Goal: Communication & Community: Answer question/provide support

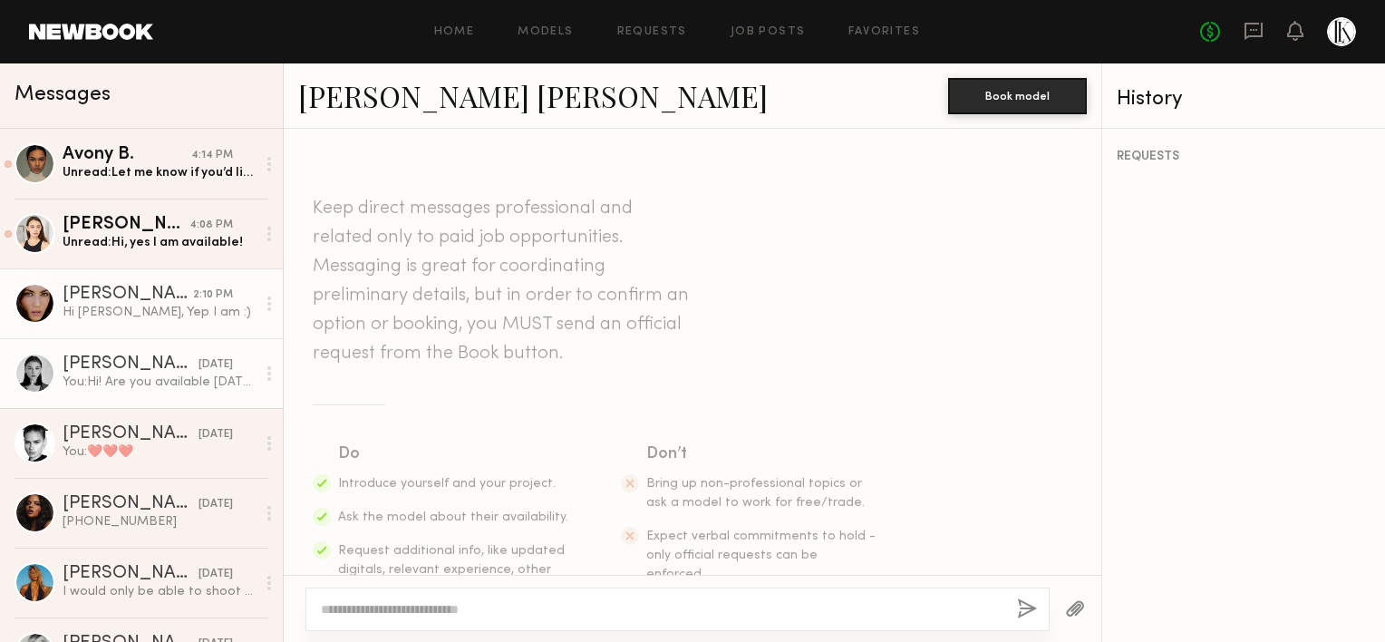
scroll to position [403, 0]
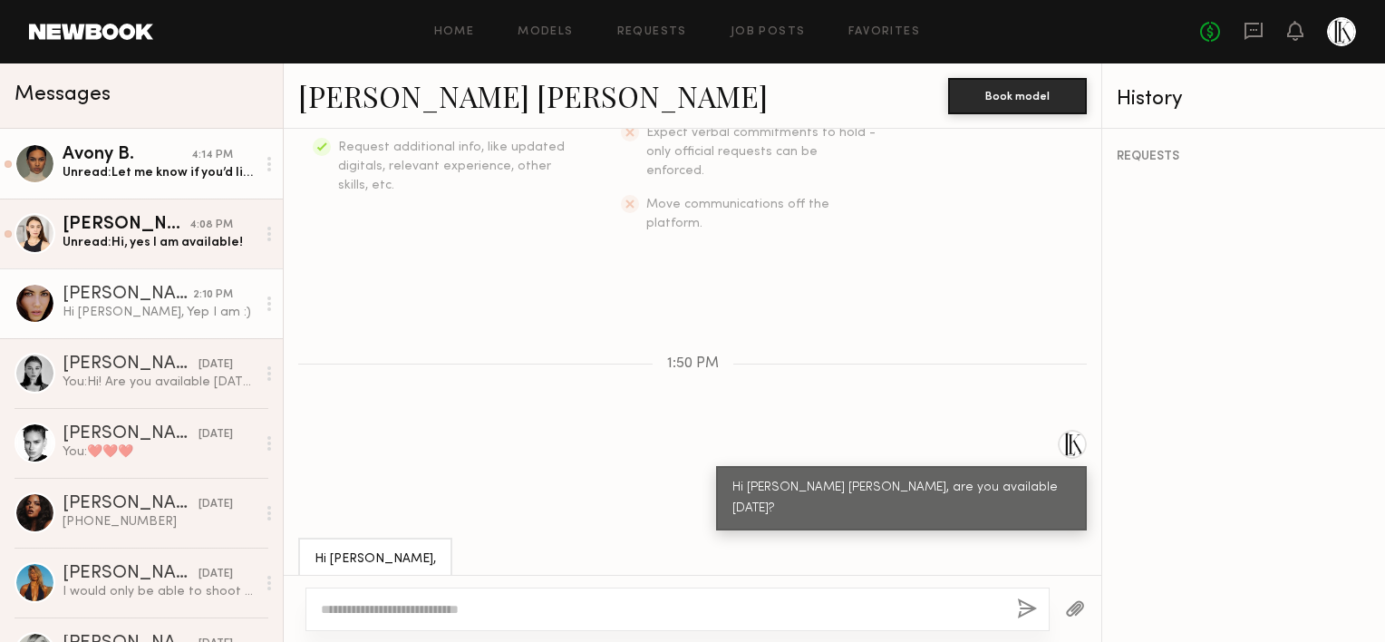
click at [145, 166] on div "Unread: Let me know if you’d like to move forward so I can book that day out ☺️…" at bounding box center [159, 172] width 193 height 17
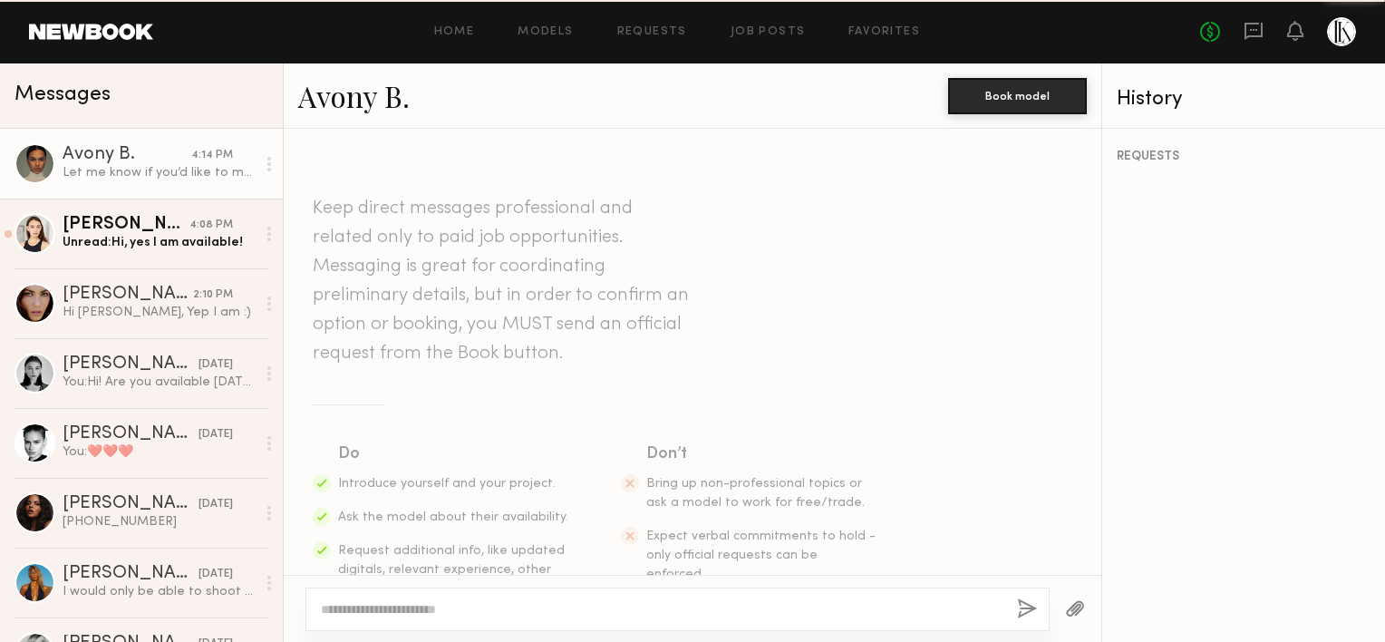
scroll to position [673, 0]
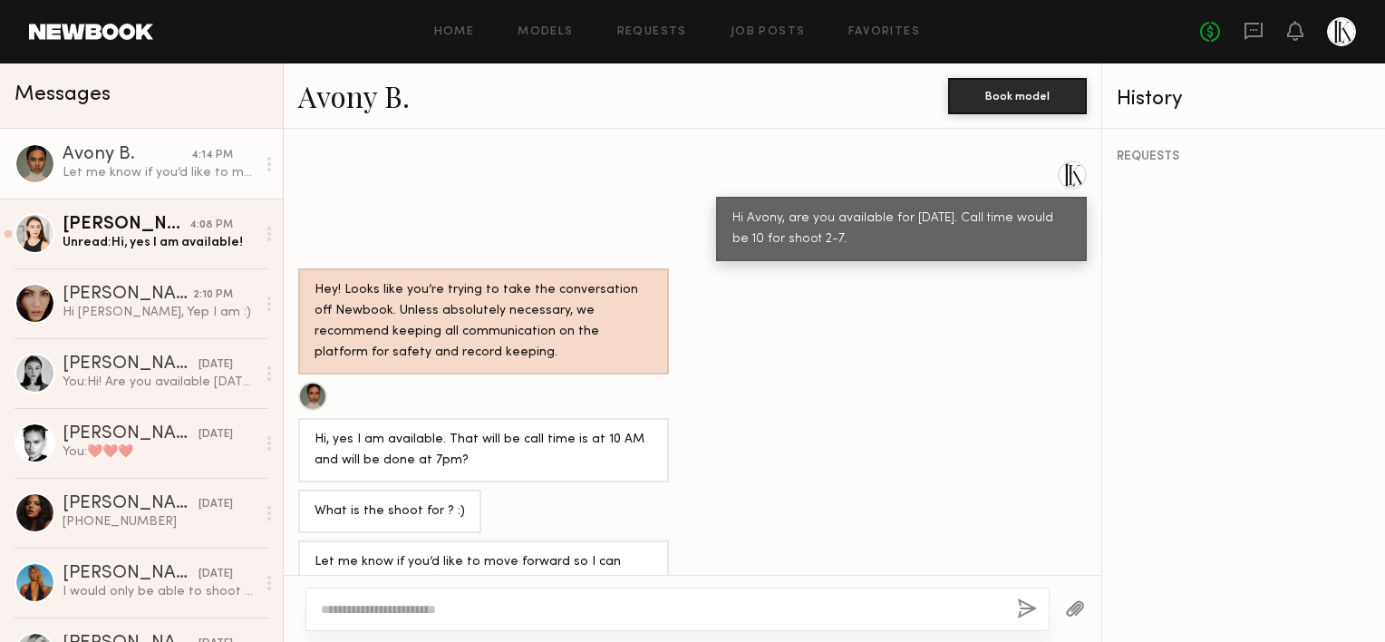
click at [337, 100] on link "Avony B." at bounding box center [353, 95] width 111 height 39
click at [120, 163] on div "Avony B." at bounding box center [127, 155] width 129 height 18
click at [357, 99] on link "Avony B." at bounding box center [353, 95] width 111 height 39
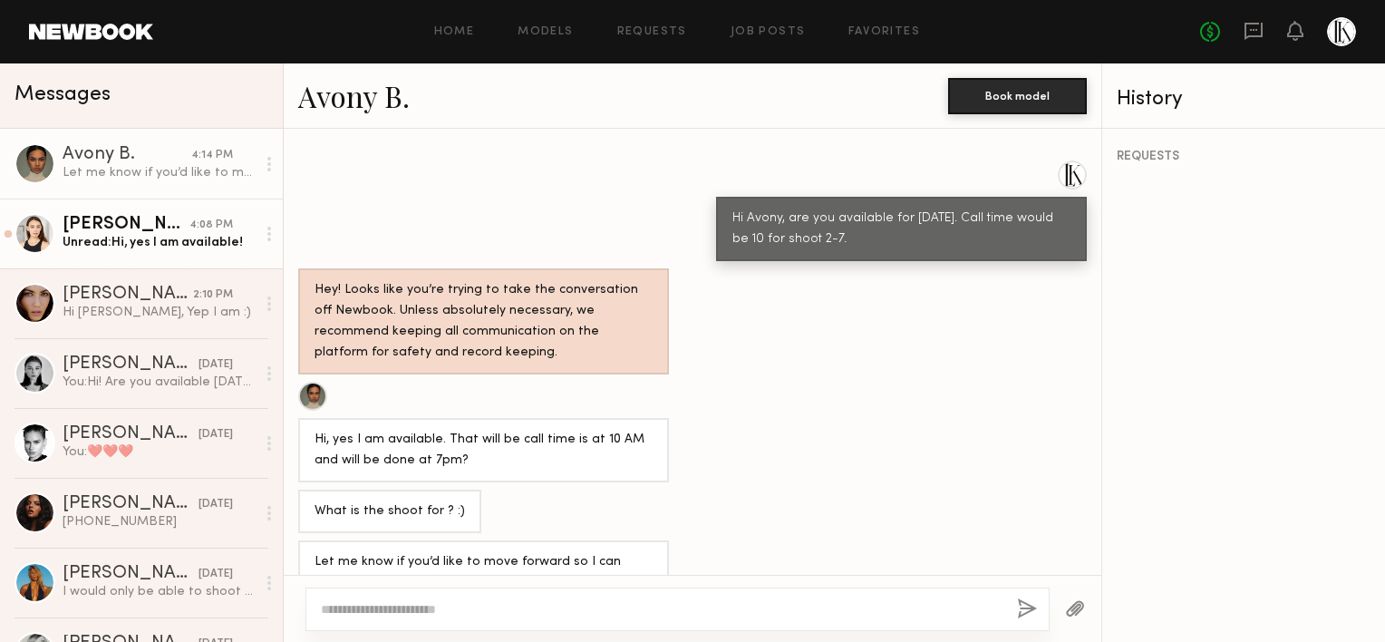
click at [116, 221] on div "Maxine H." at bounding box center [126, 225] width 127 height 18
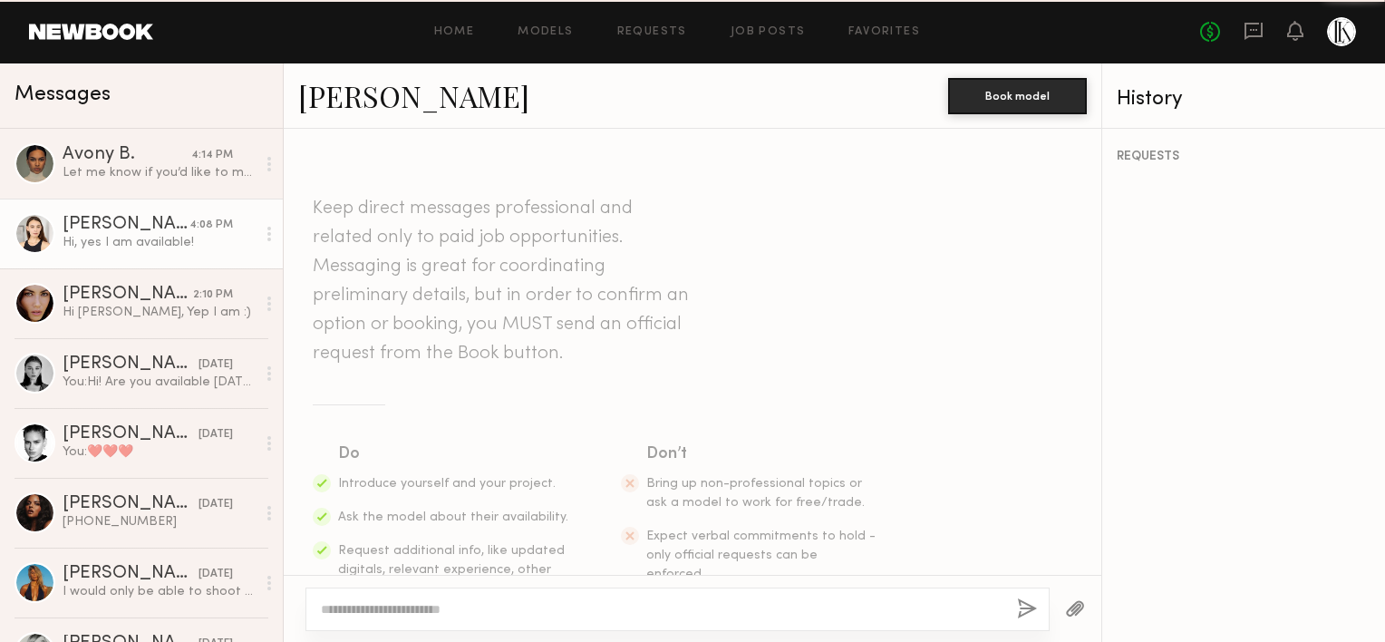
scroll to position [495, 0]
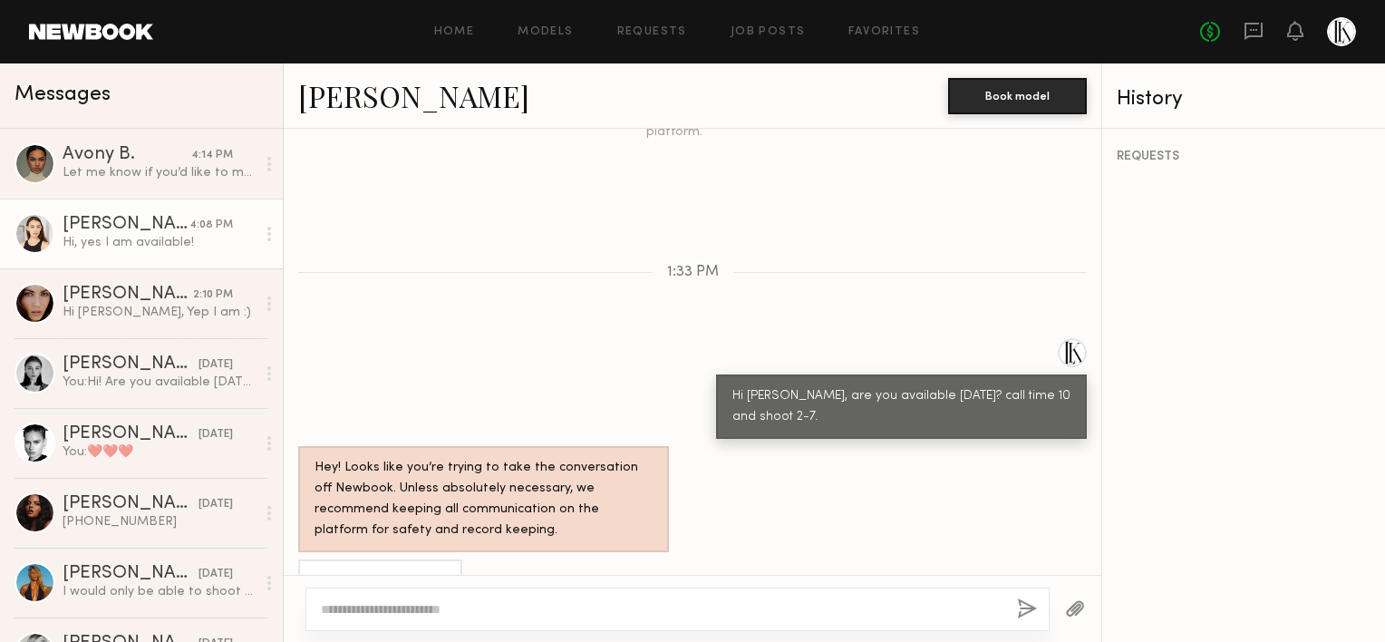
click at [370, 105] on link "Maxine H." at bounding box center [413, 95] width 231 height 39
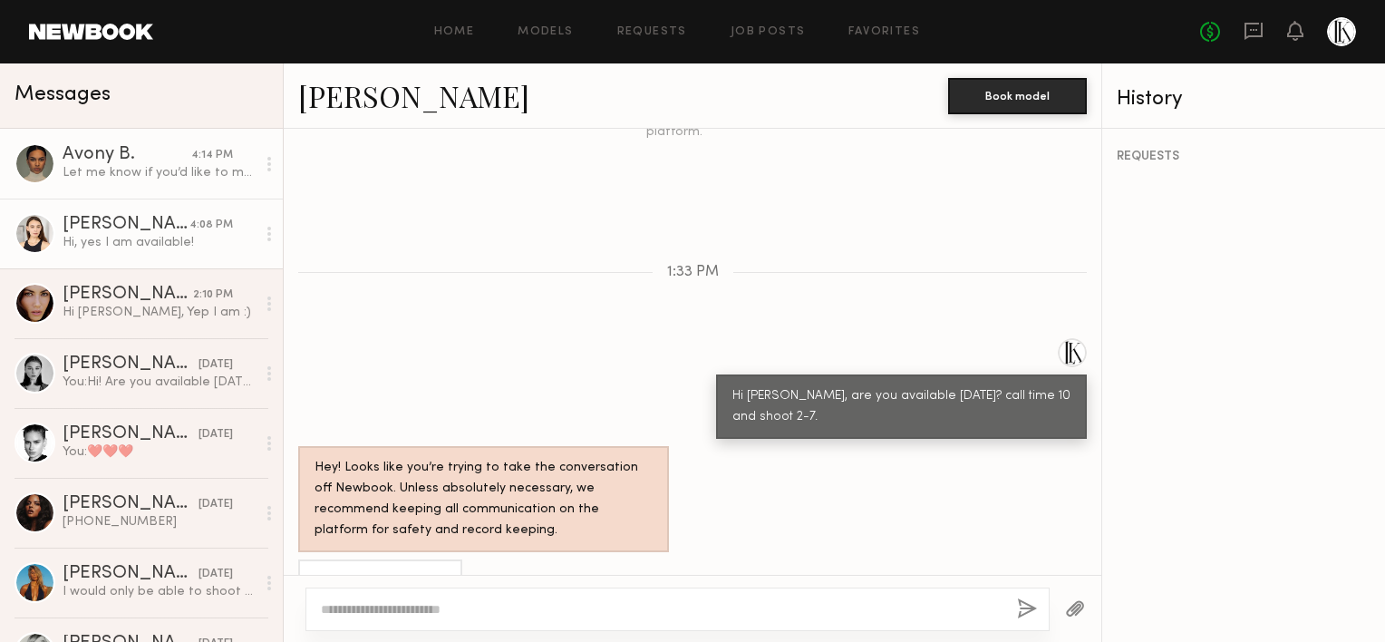
click at [170, 167] on div "Let me know if you’d like to move forward so I can book that day out ☺️ thank y…" at bounding box center [159, 172] width 193 height 17
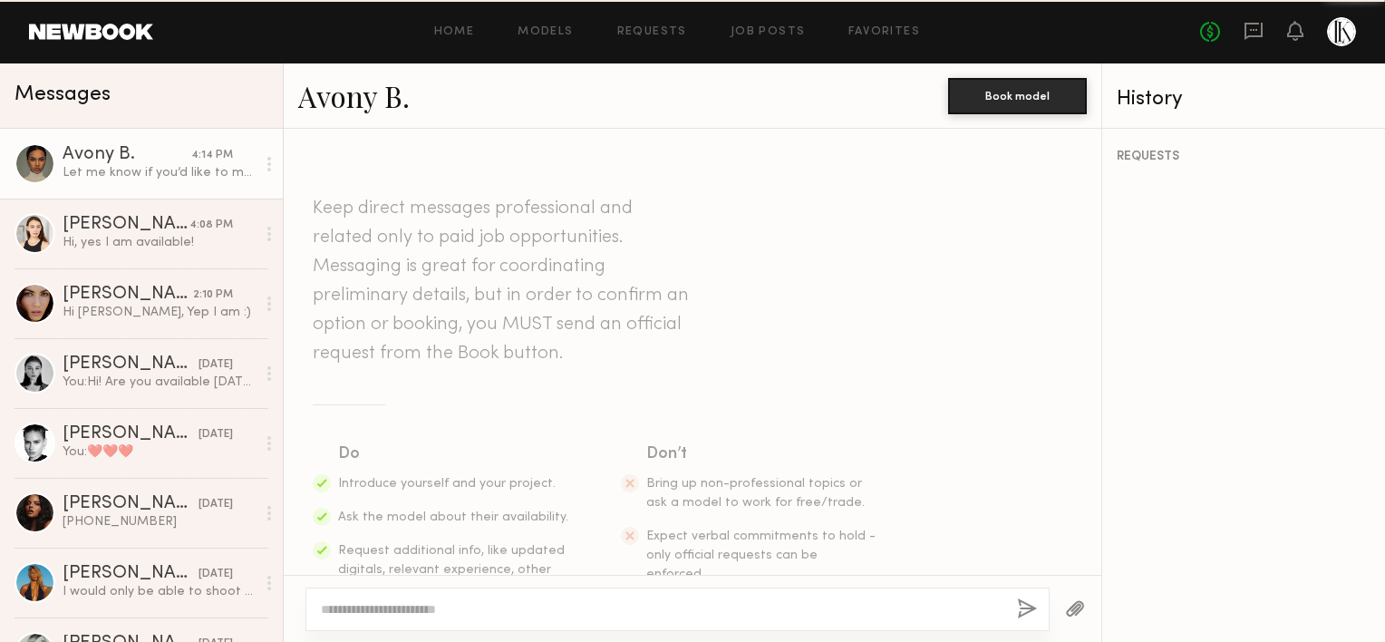
scroll to position [673, 0]
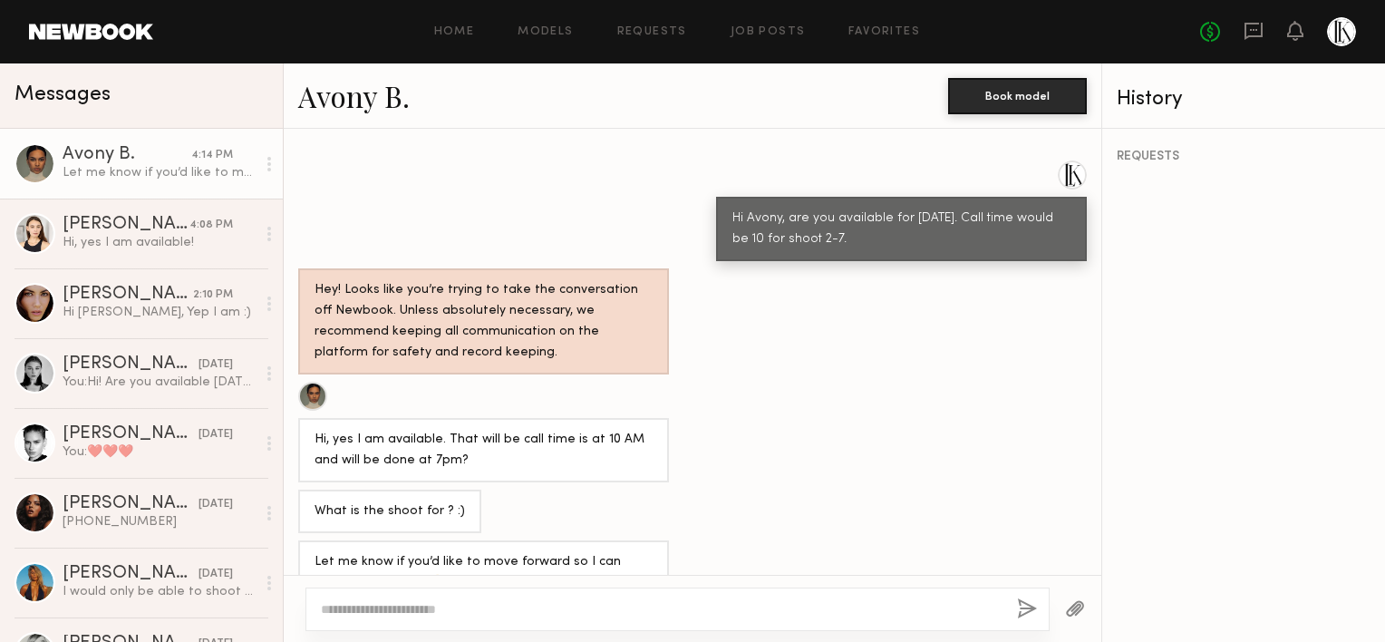
click at [354, 611] on textarea at bounding box center [662, 609] width 682 height 18
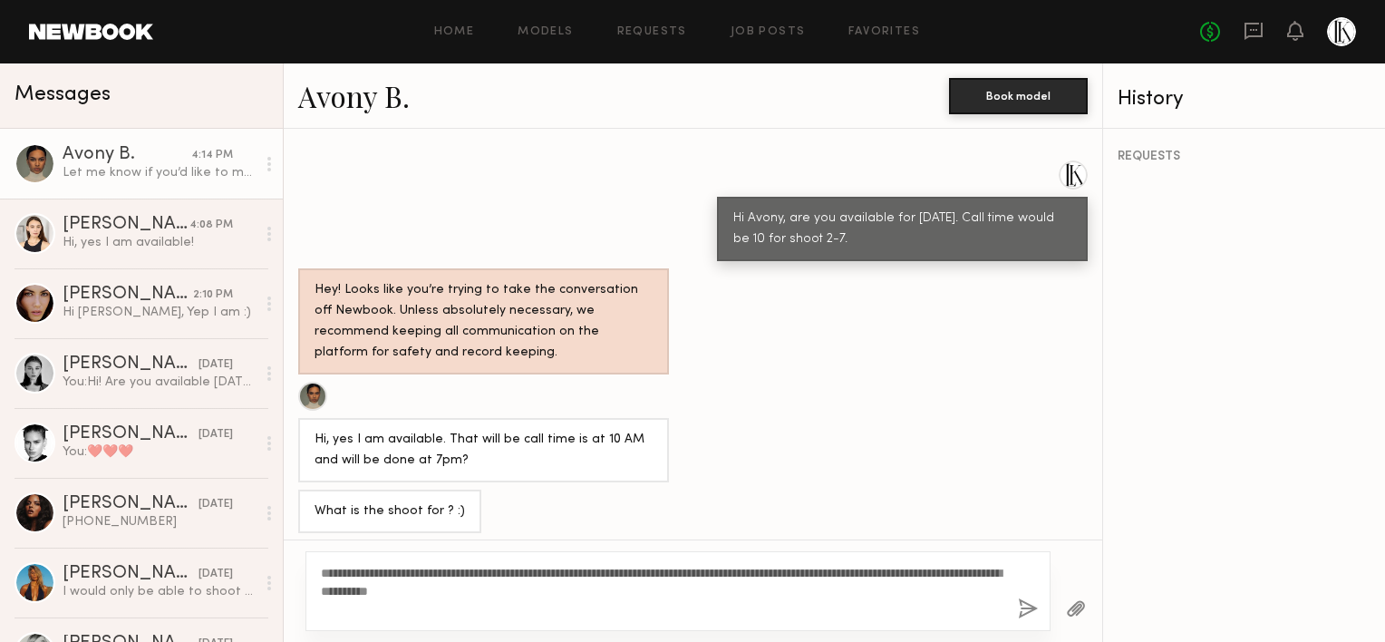
click at [631, 574] on textarea "**********" at bounding box center [662, 591] width 682 height 54
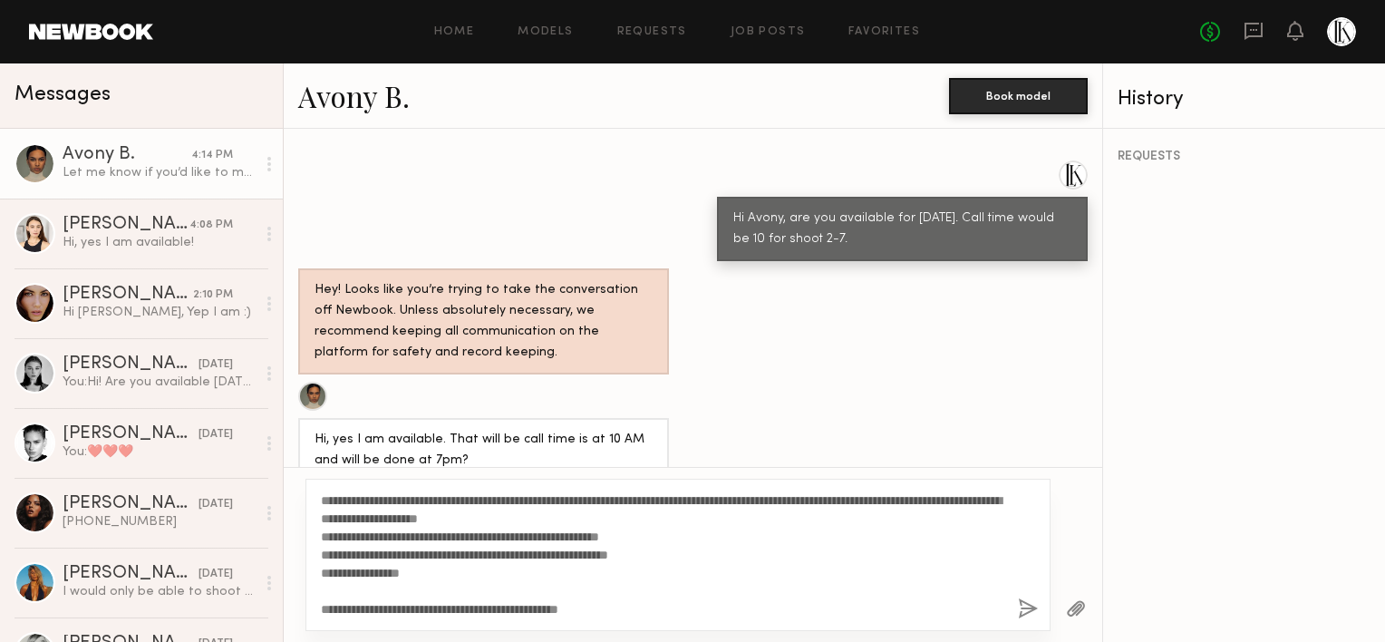
click at [421, 573] on textarea "**********" at bounding box center [662, 554] width 682 height 127
type textarea "**********"
click at [1021, 609] on button "button" at bounding box center [1028, 609] width 20 height 23
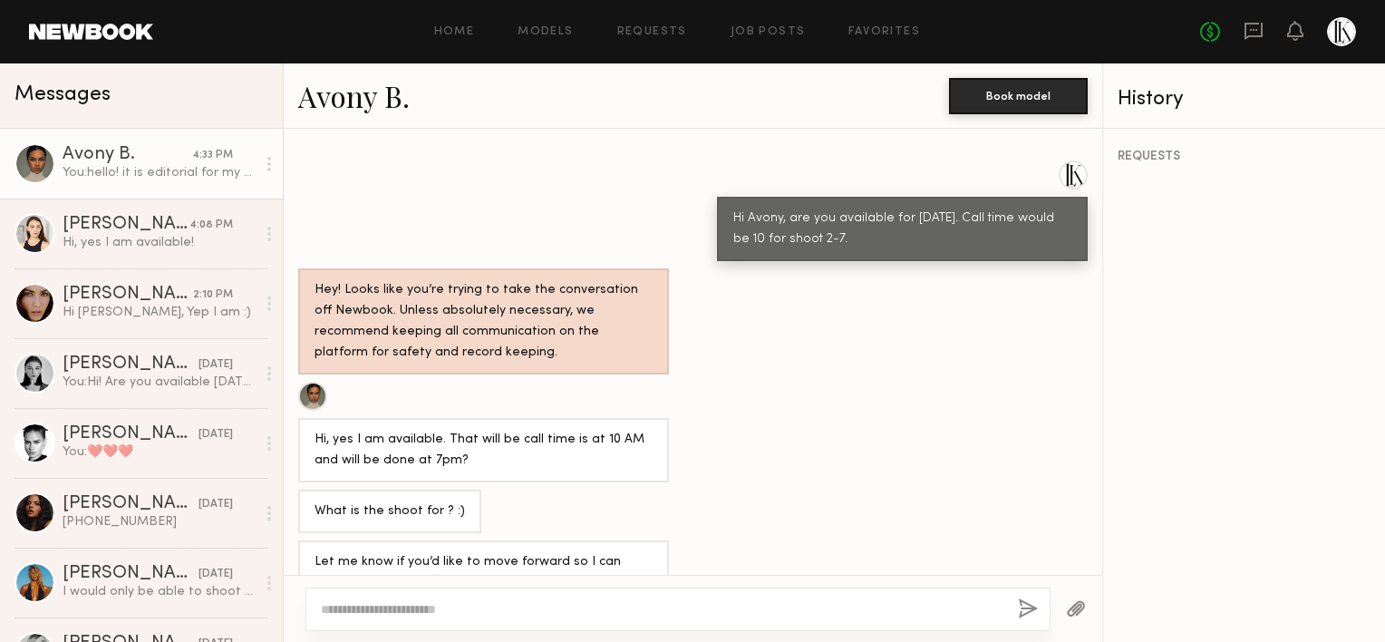
scroll to position [1071, 0]
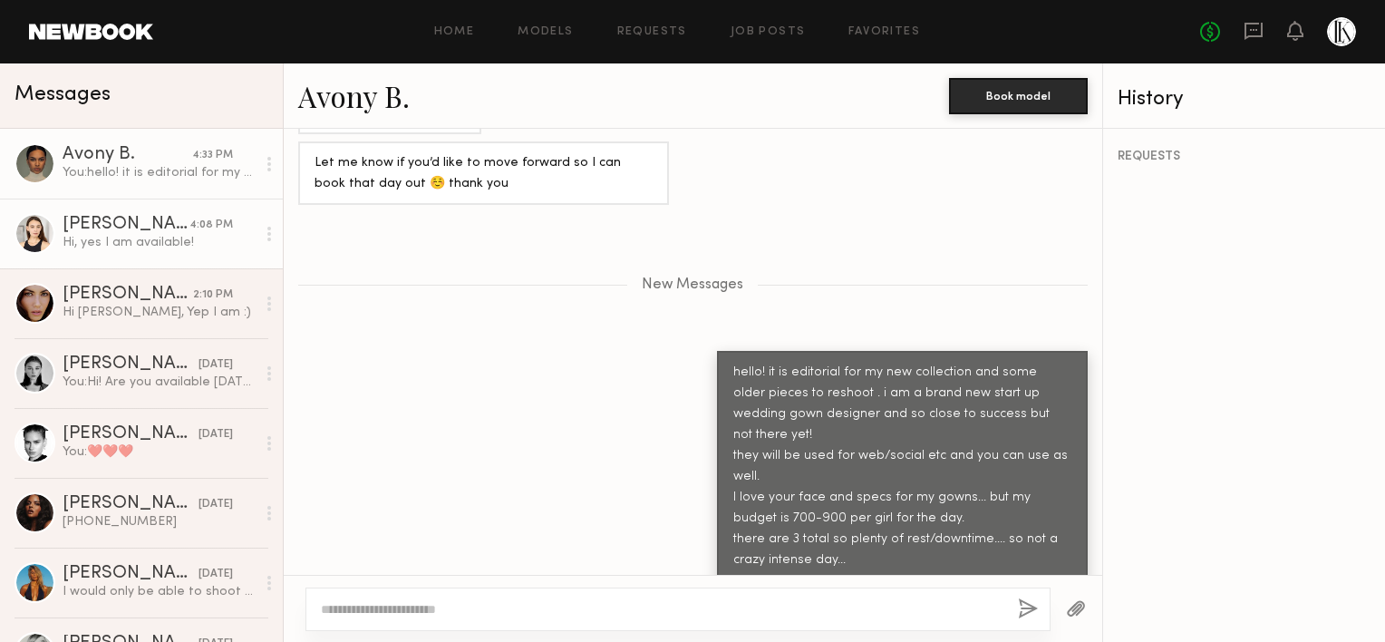
click at [154, 262] on link "Maxine H. 4:08 PM Hi, yes I am available!" at bounding box center [141, 233] width 283 height 70
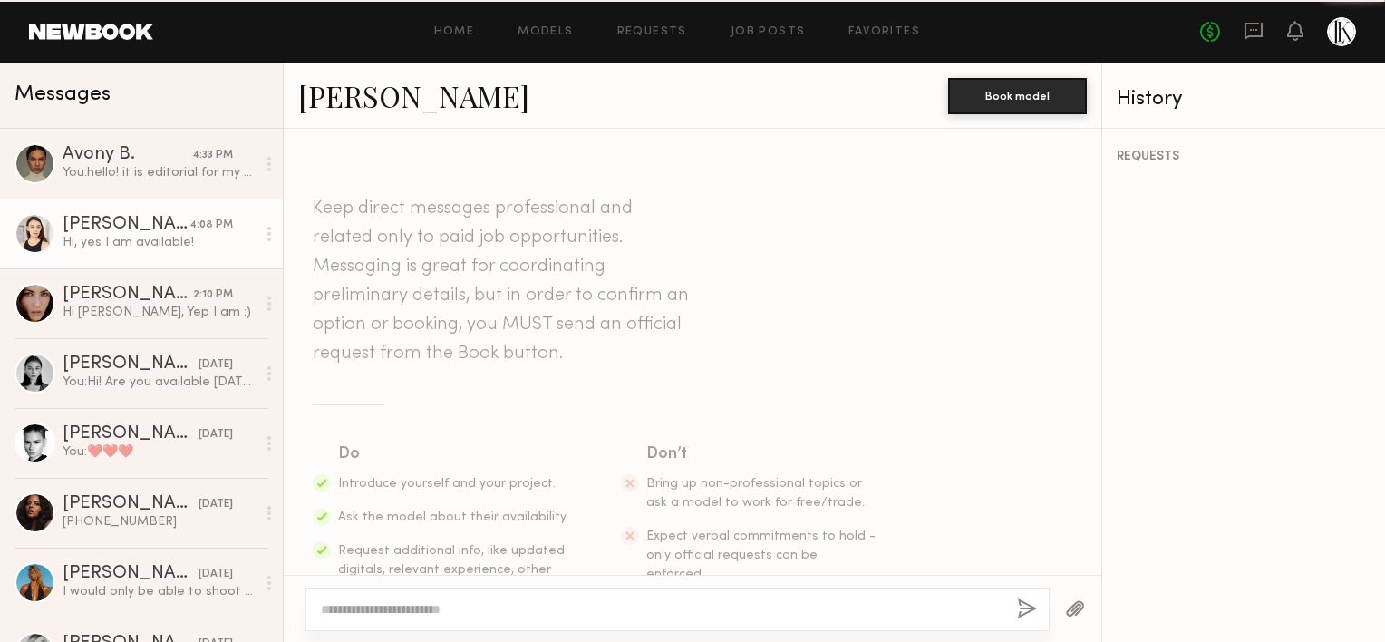
scroll to position [495, 0]
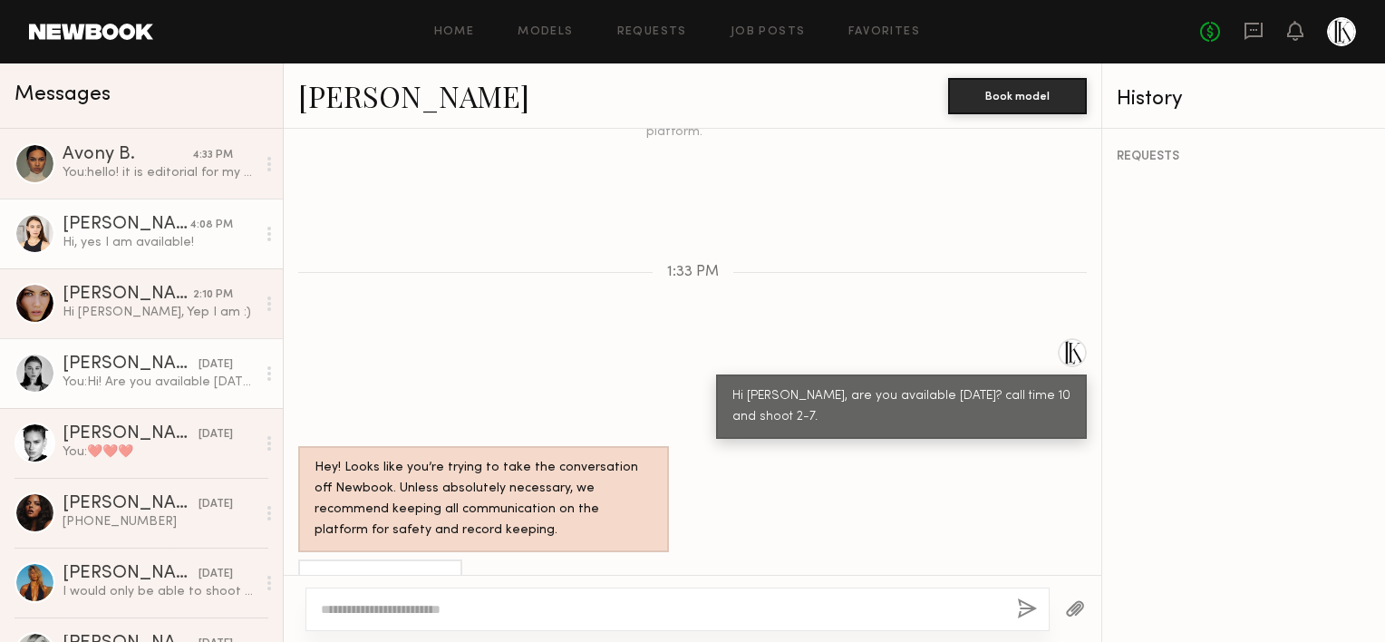
click at [146, 361] on div "Rachel F." at bounding box center [131, 364] width 136 height 18
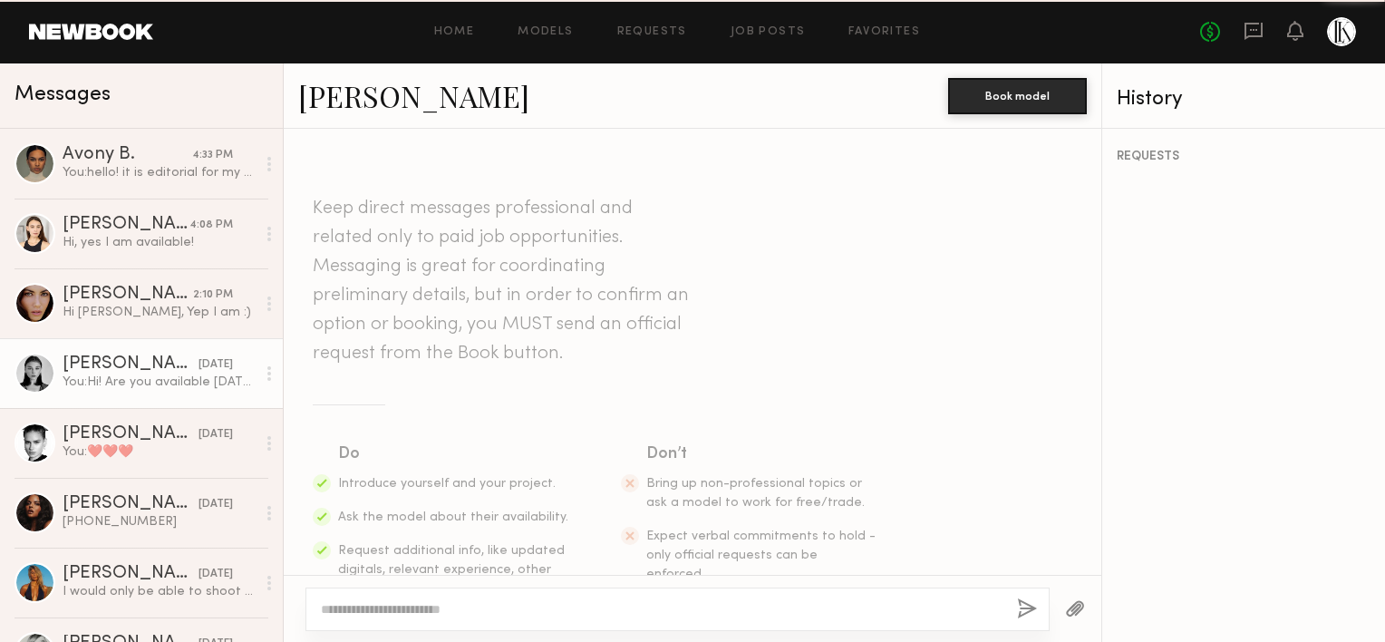
scroll to position [478, 0]
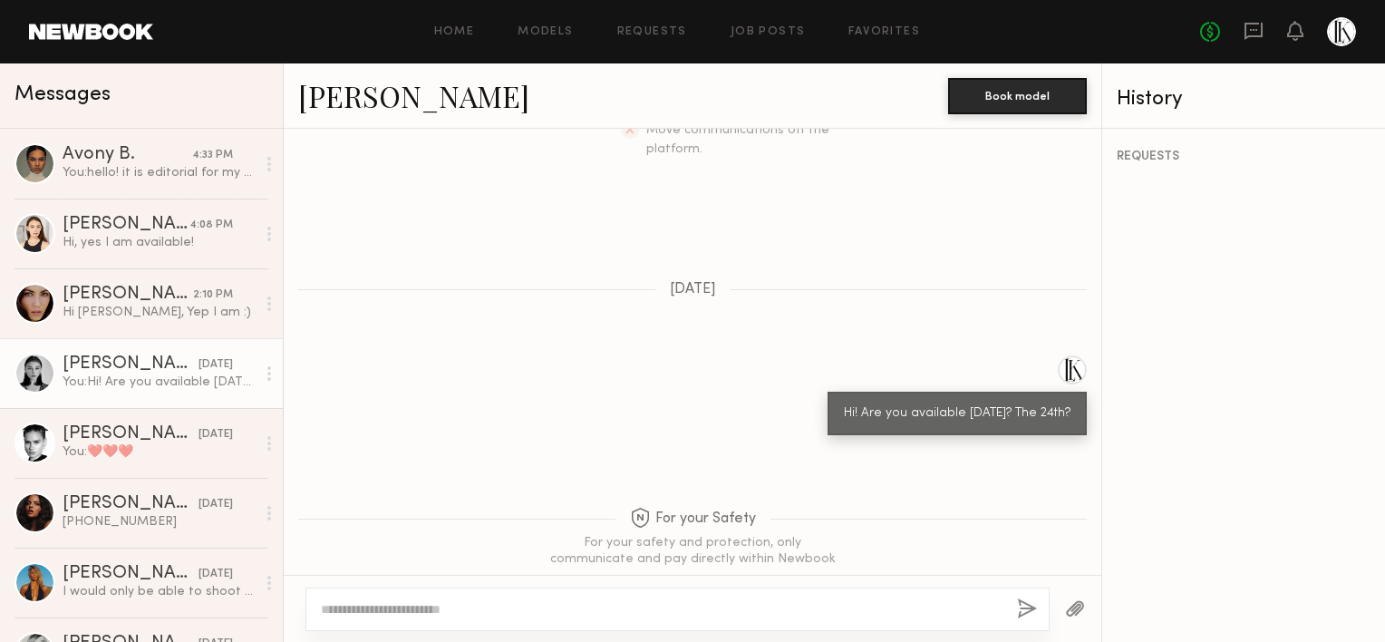
click at [361, 111] on link "Rachel F." at bounding box center [413, 95] width 231 height 39
click at [370, 108] on link "Rachel F." at bounding box center [413, 95] width 231 height 39
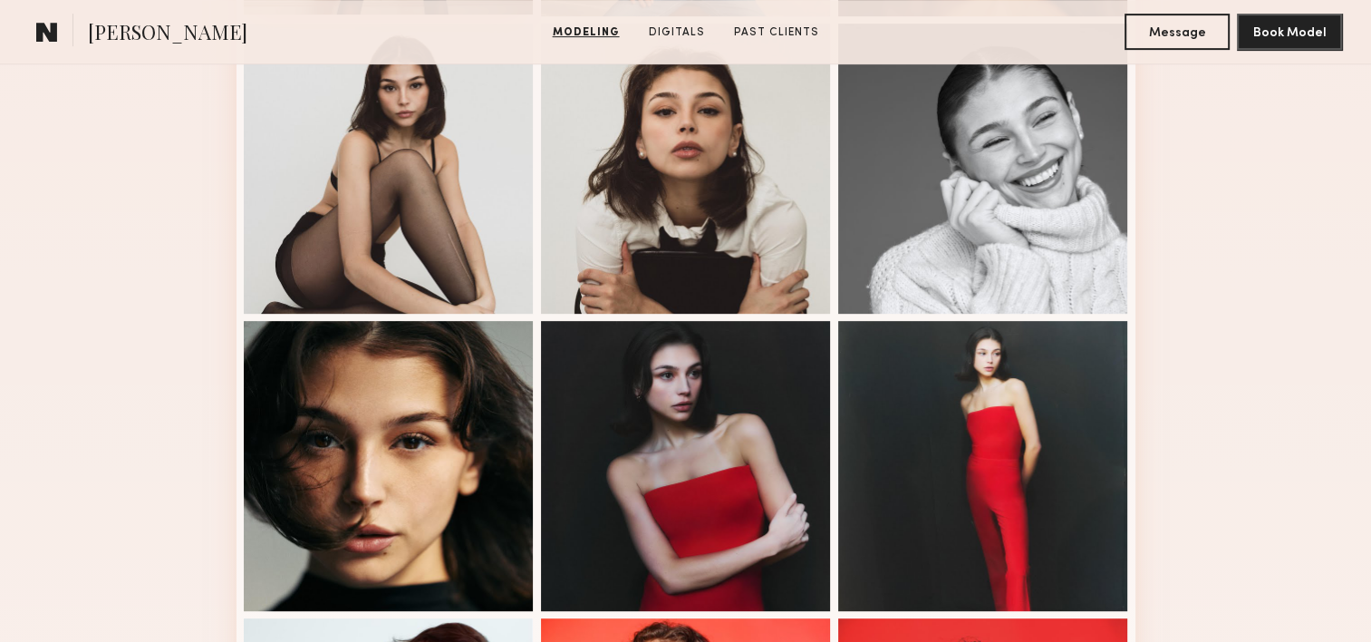
scroll to position [812, 0]
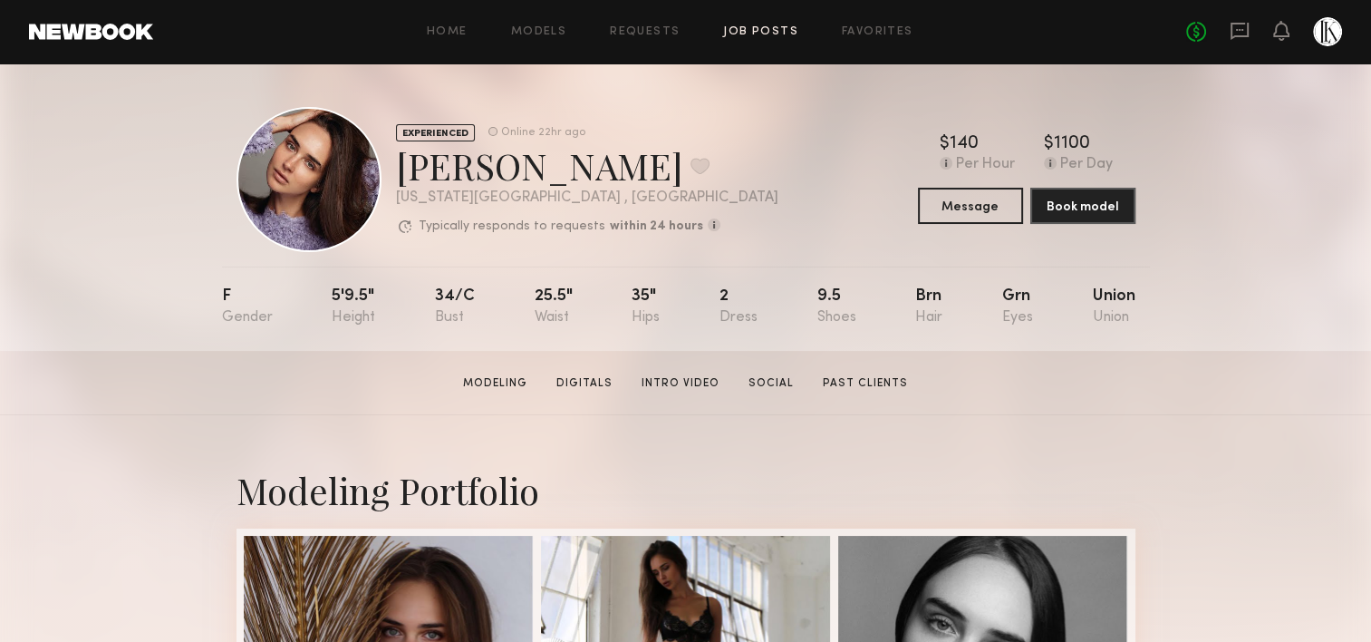
click at [783, 37] on link "Job Posts" at bounding box center [760, 32] width 75 height 12
